Goal: Task Accomplishment & Management: Manage account settings

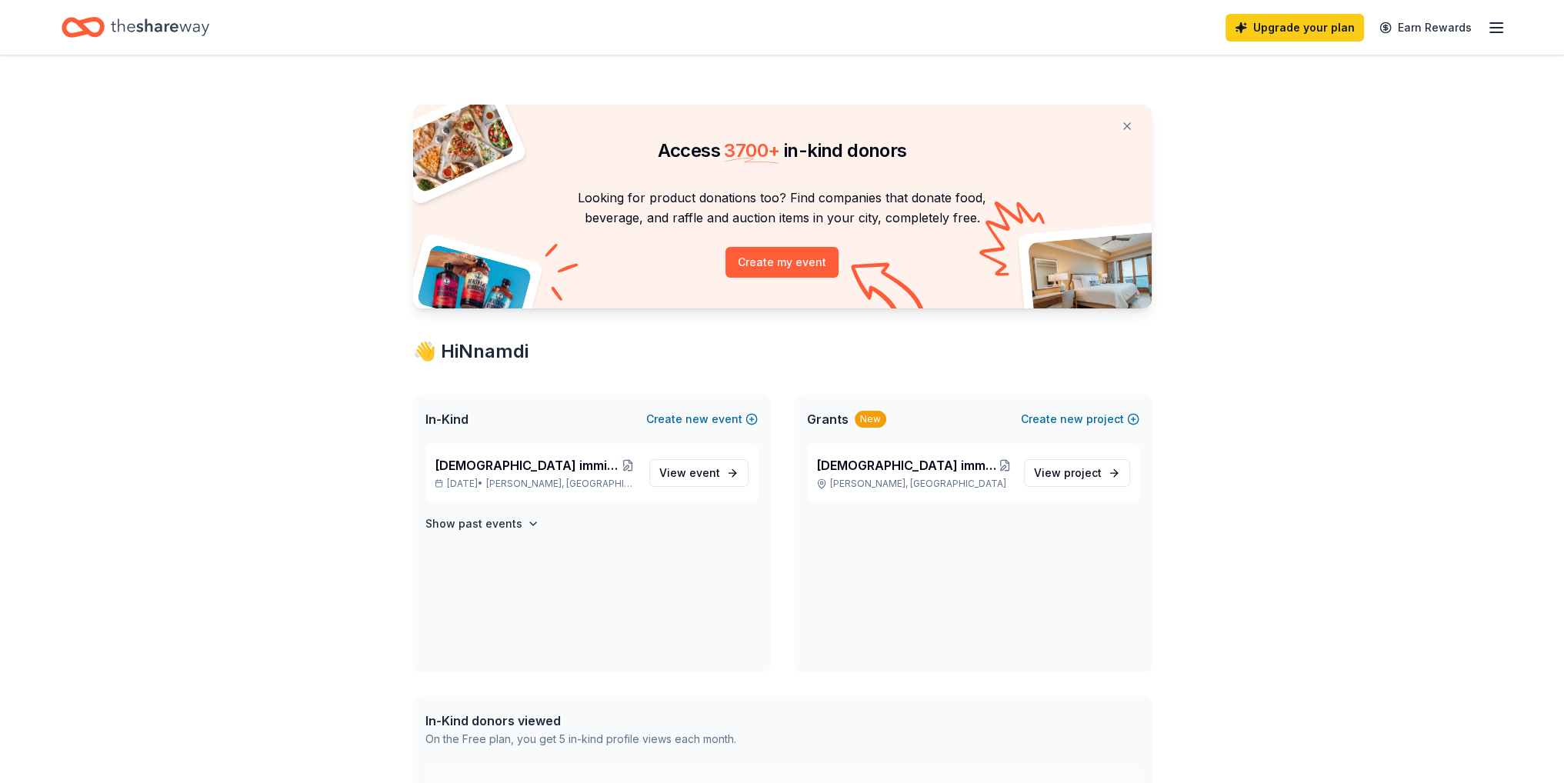
click at [1498, 28] on icon "button" at bounding box center [1496, 27] width 18 height 18
drag, startPoint x: 1485, startPoint y: 86, endPoint x: 1286, endPoint y: 82, distance: 198.5
click at [1286, 82] on div "👋 Hi [PERSON_NAME] [EMAIL_ADDRESS][DOMAIN_NAME] Account Contact us Pricing Bill…" at bounding box center [1390, 158] width 231 height 238
copy div "[EMAIL_ADDRESS][DOMAIN_NAME]"
click at [1304, 259] on button "Logout" at bounding box center [1308, 255] width 41 height 18
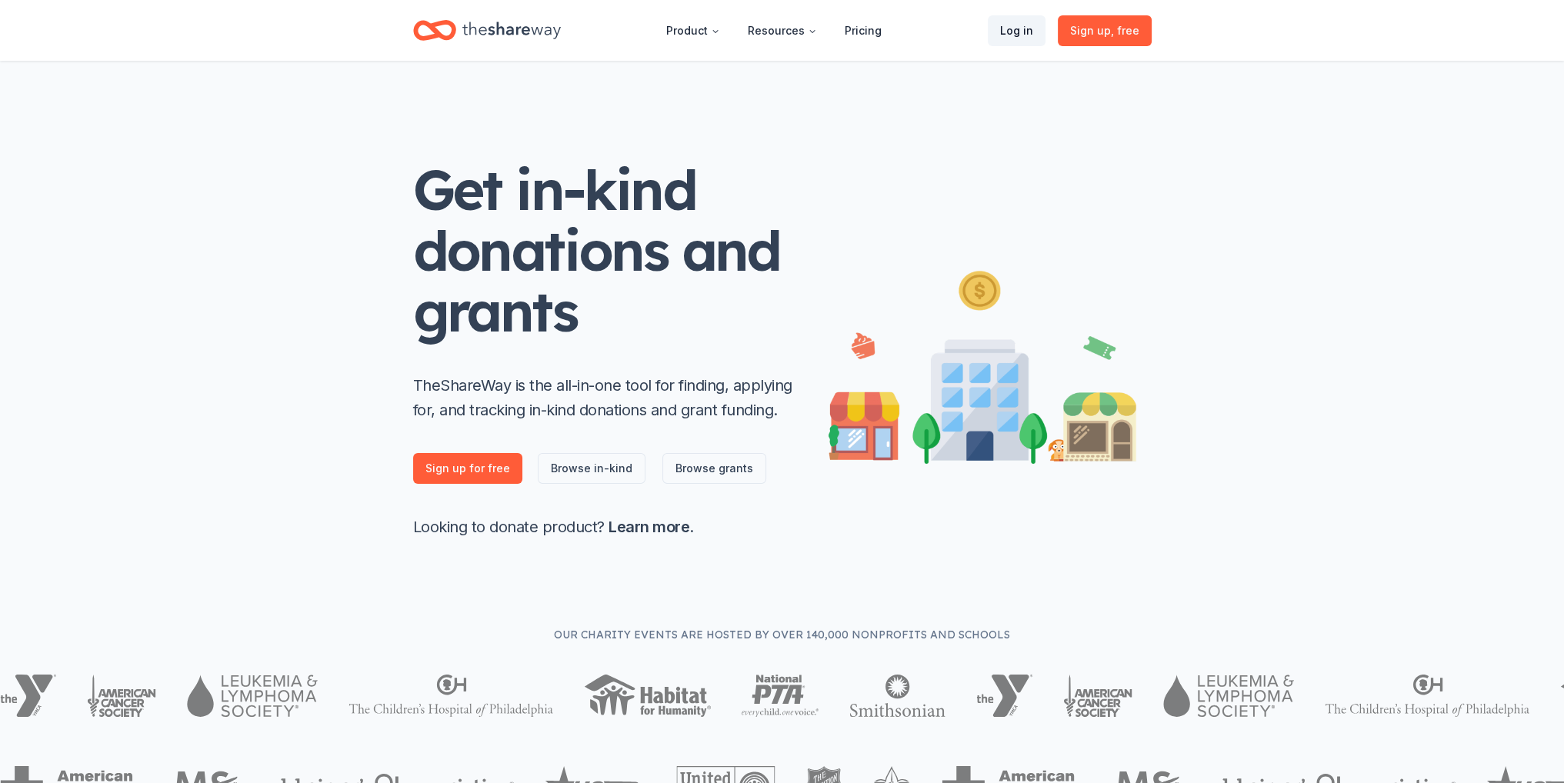
click at [1032, 32] on link "Log in" at bounding box center [1017, 30] width 58 height 31
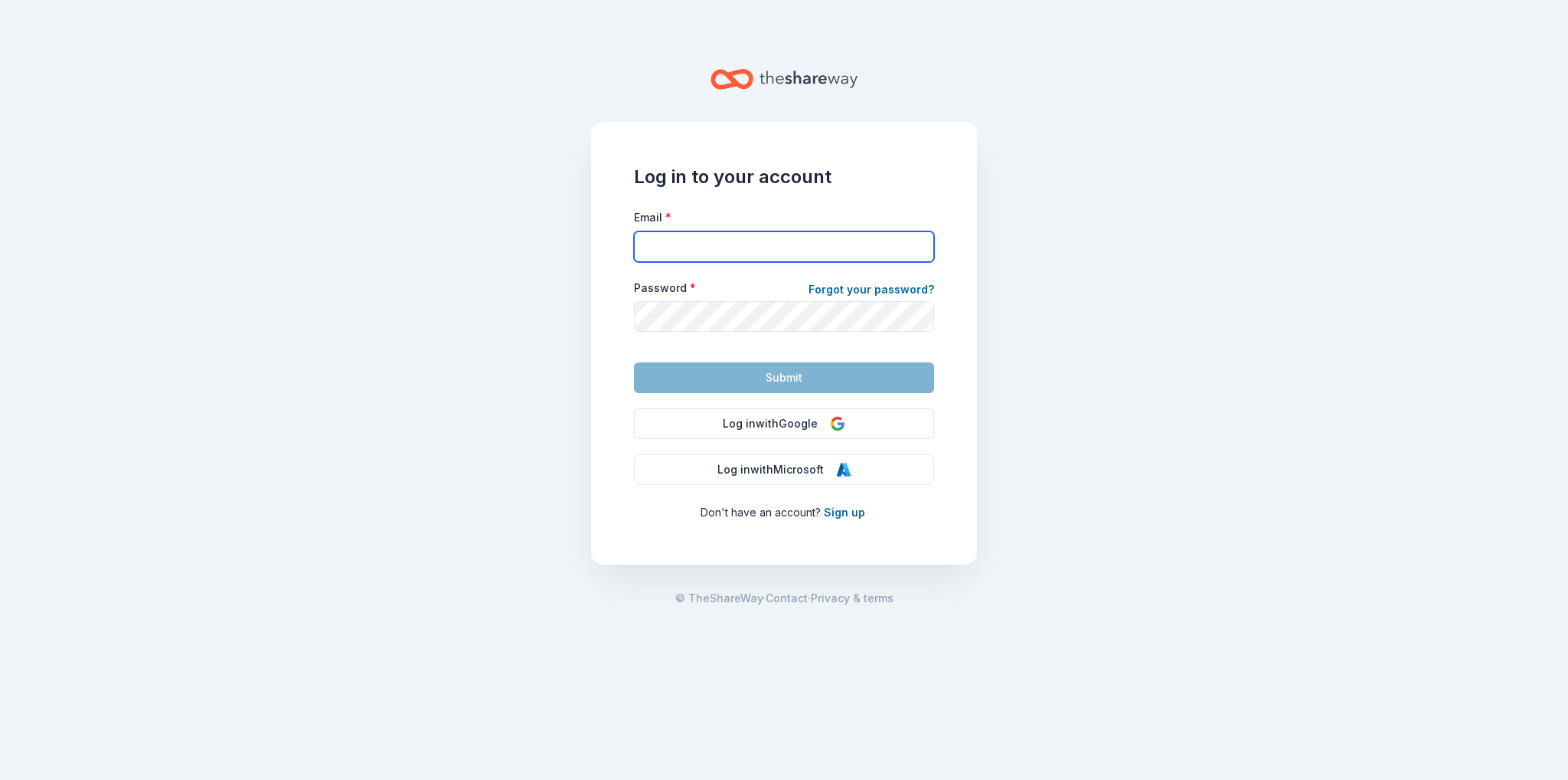
click at [706, 249] on input "Email *" at bounding box center [784, 246] width 301 height 31
type input "[EMAIL_ADDRESS][DOMAIN_NAME]"
